Goal: Find specific page/section: Find specific page/section

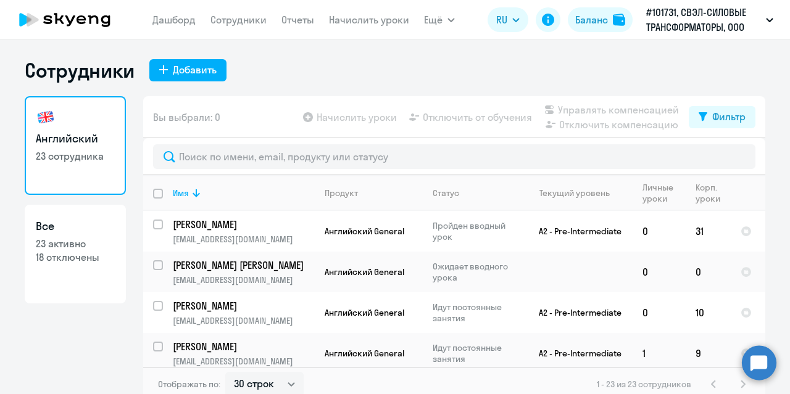
select select "30"
click at [215, 268] on p "[PERSON_NAME] [PERSON_NAME]" at bounding box center [242, 266] width 139 height 14
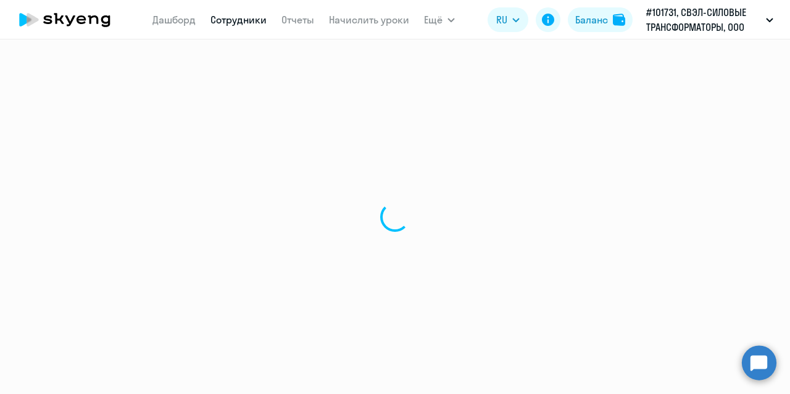
select select "english"
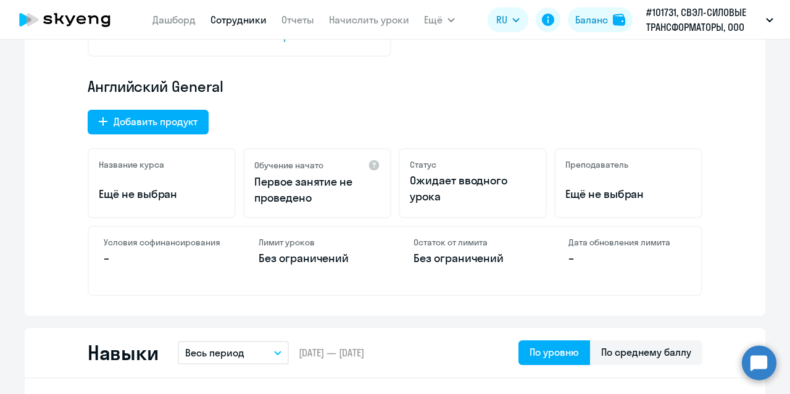
scroll to position [432, 0]
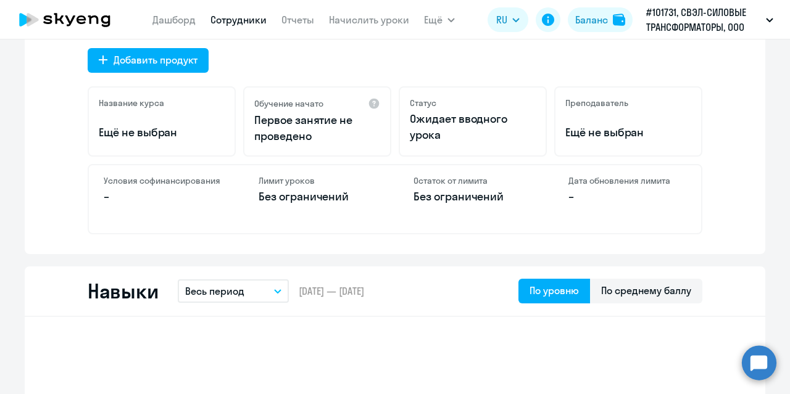
click at [470, 125] on p "Ожидает вводного урока" at bounding box center [473, 127] width 126 height 32
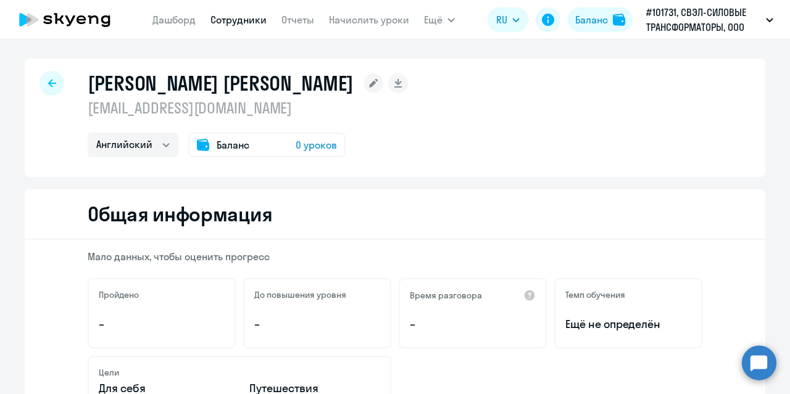
scroll to position [0, 0]
click at [49, 83] on icon at bounding box center [52, 84] width 8 height 8
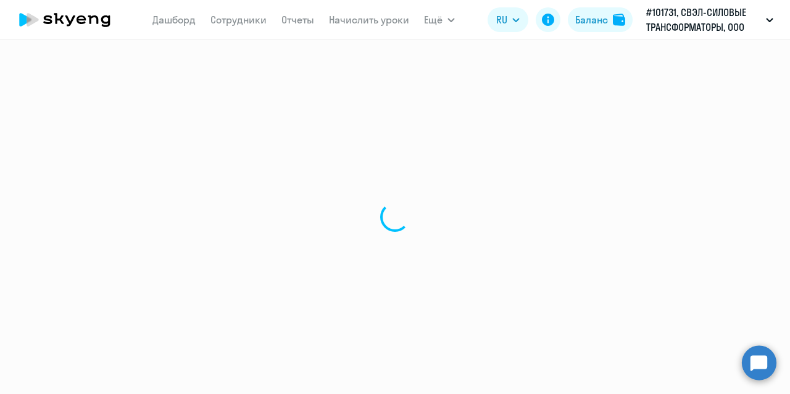
select select "30"
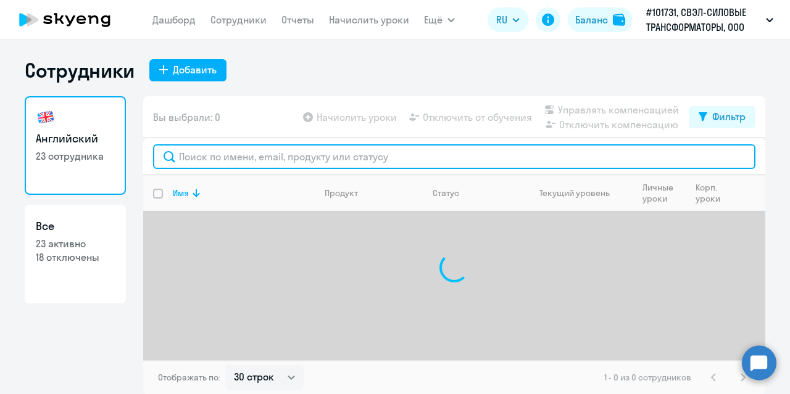
click at [238, 156] on input "text" at bounding box center [454, 156] width 602 height 25
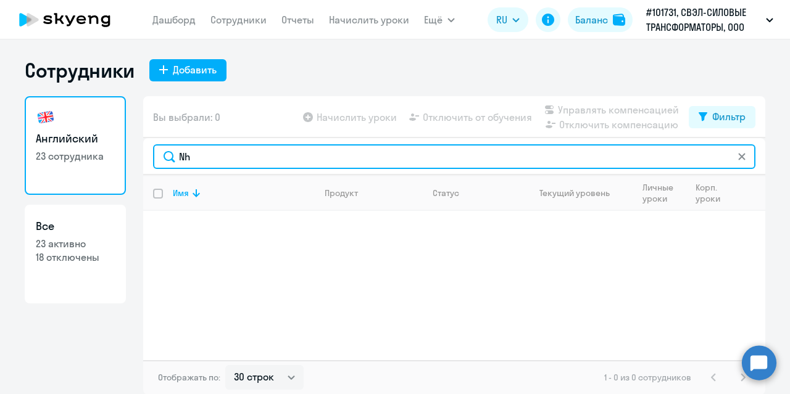
type input "N"
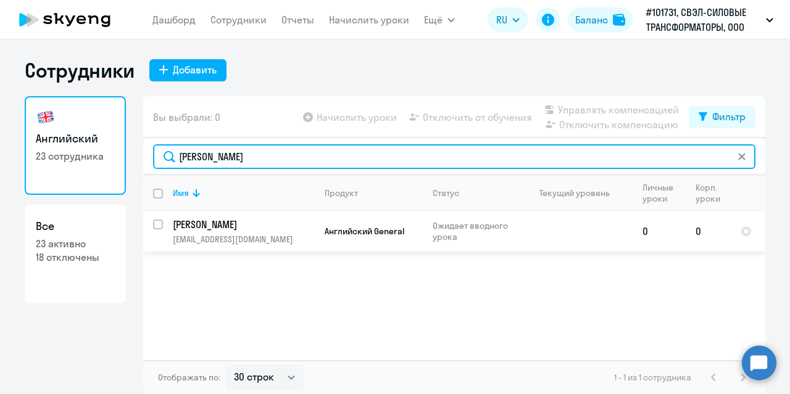
type input "[PERSON_NAME]"
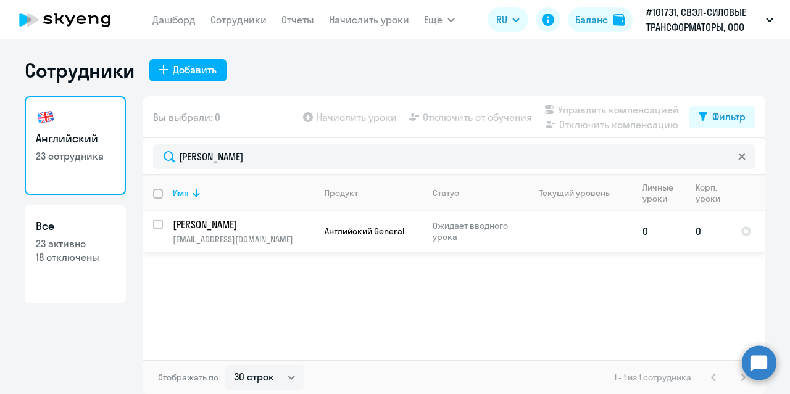
click at [228, 223] on p "[PERSON_NAME]" at bounding box center [242, 225] width 139 height 14
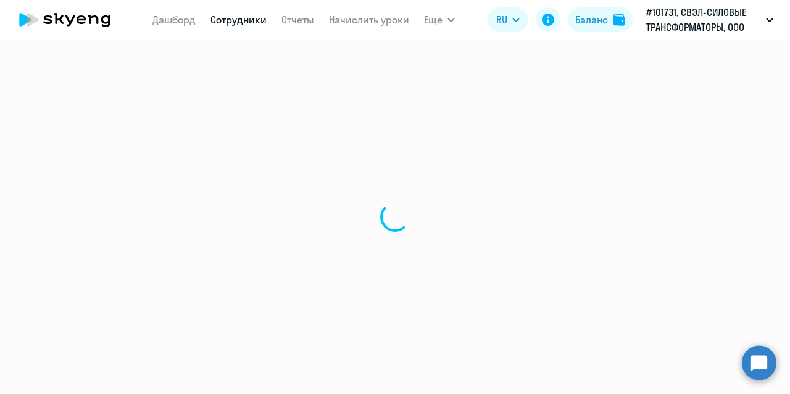
select select "english"
